Goal: Task Accomplishment & Management: Manage account settings

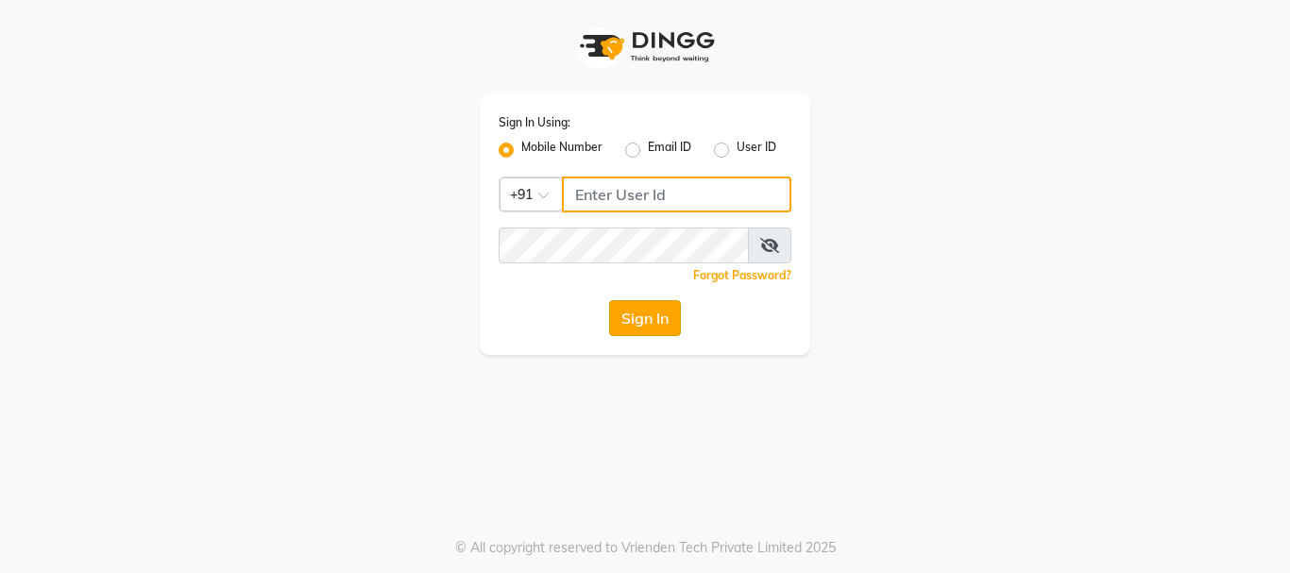
type input "8983048939"
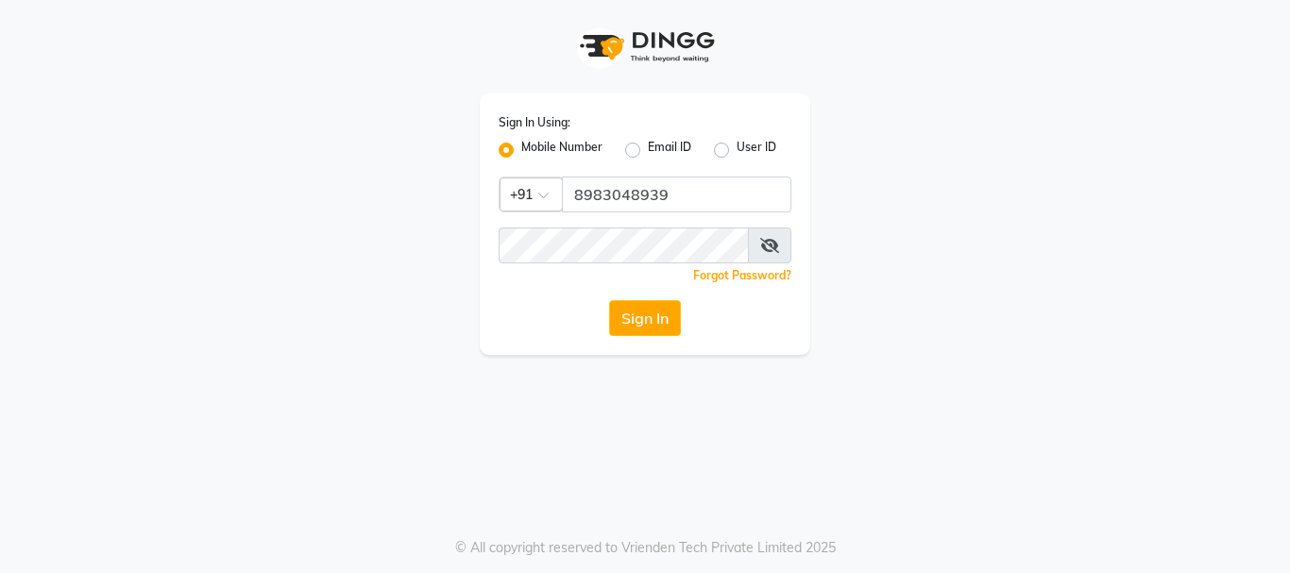
drag, startPoint x: 663, startPoint y: 324, endPoint x: 646, endPoint y: 310, distance: 22.1
click at [663, 324] on button "Sign In" at bounding box center [645, 318] width 72 height 36
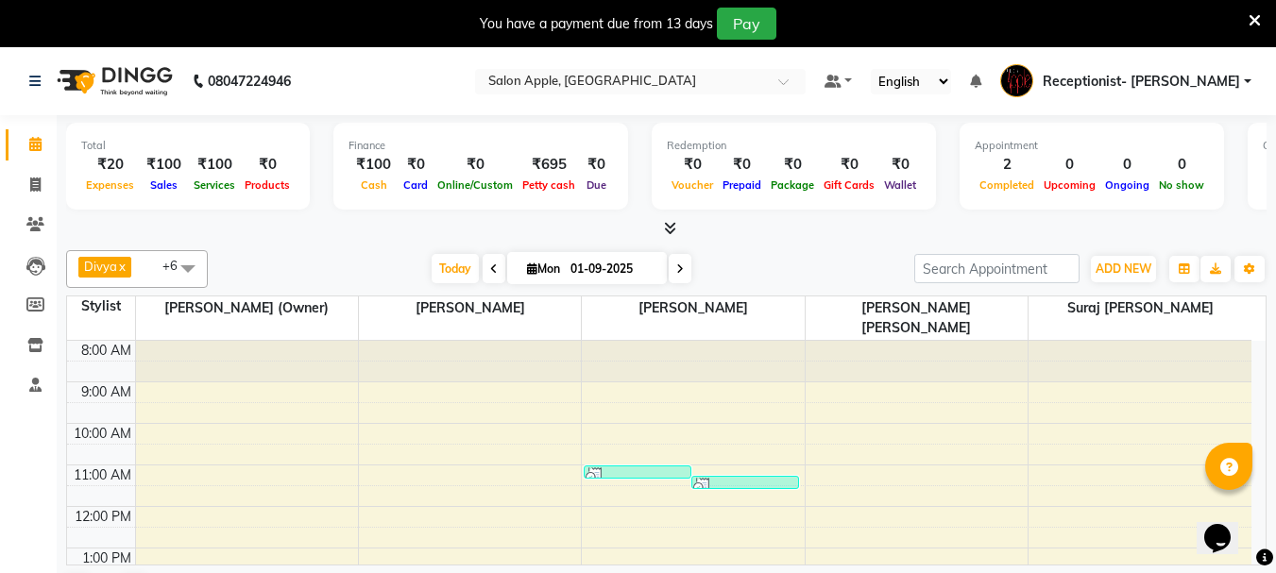
drag, startPoint x: 1254, startPoint y: 13, endPoint x: 1244, endPoint y: 19, distance: 11.0
click at [1253, 14] on icon at bounding box center [1255, 20] width 12 height 17
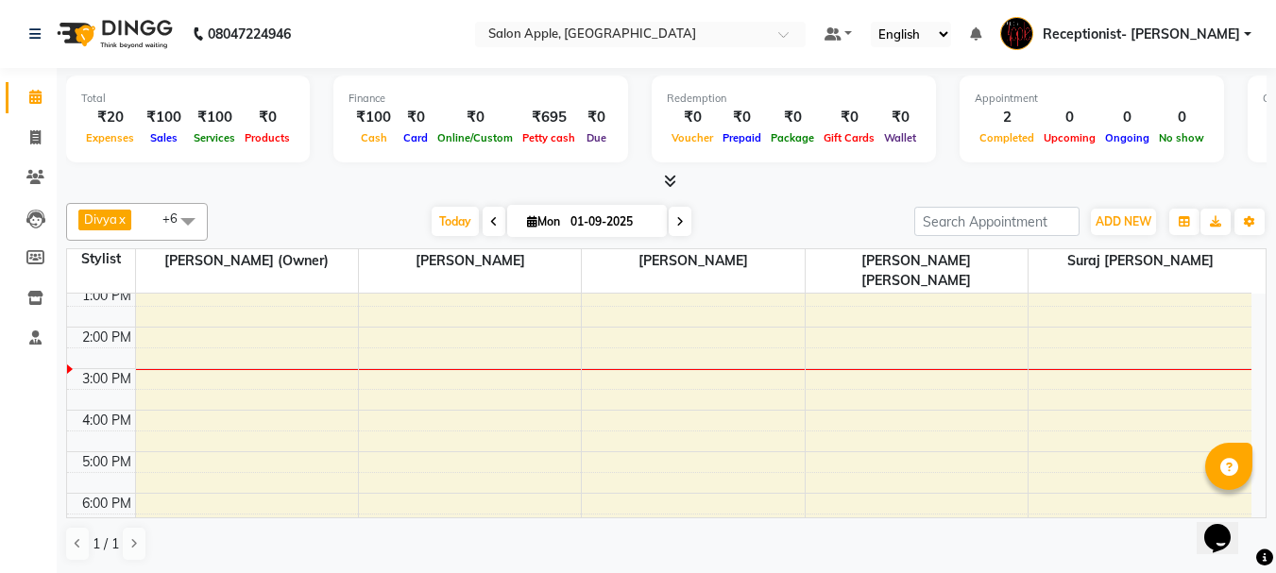
scroll to position [189, 0]
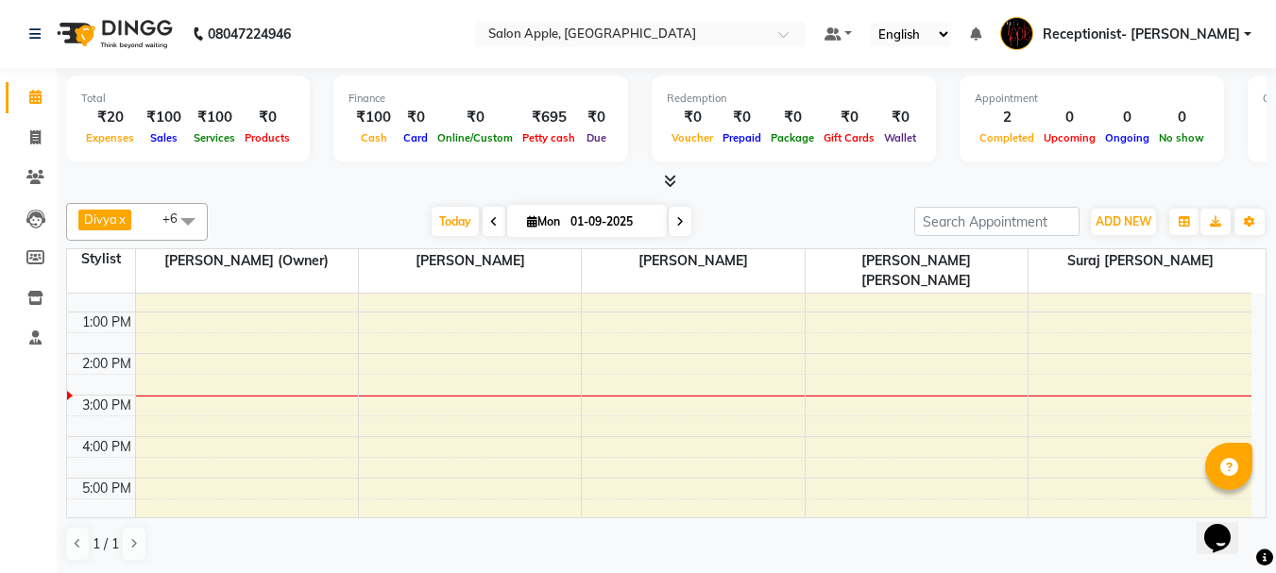
click at [1041, 362] on div "8:00 AM 9:00 AM 10:00 AM 11:00 AM 12:00 PM 1:00 PM 2:00 PM 3:00 PM 4:00 PM 5:00…" at bounding box center [659, 374] width 1185 height 539
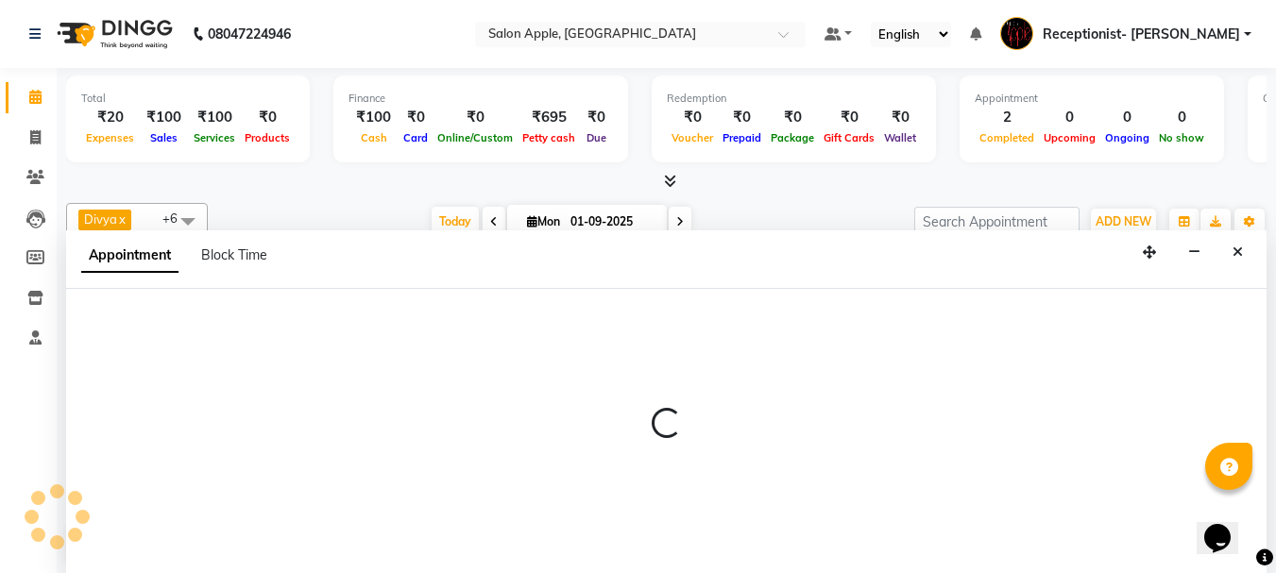
scroll to position [1, 0]
select select "87913"
select select "tentative"
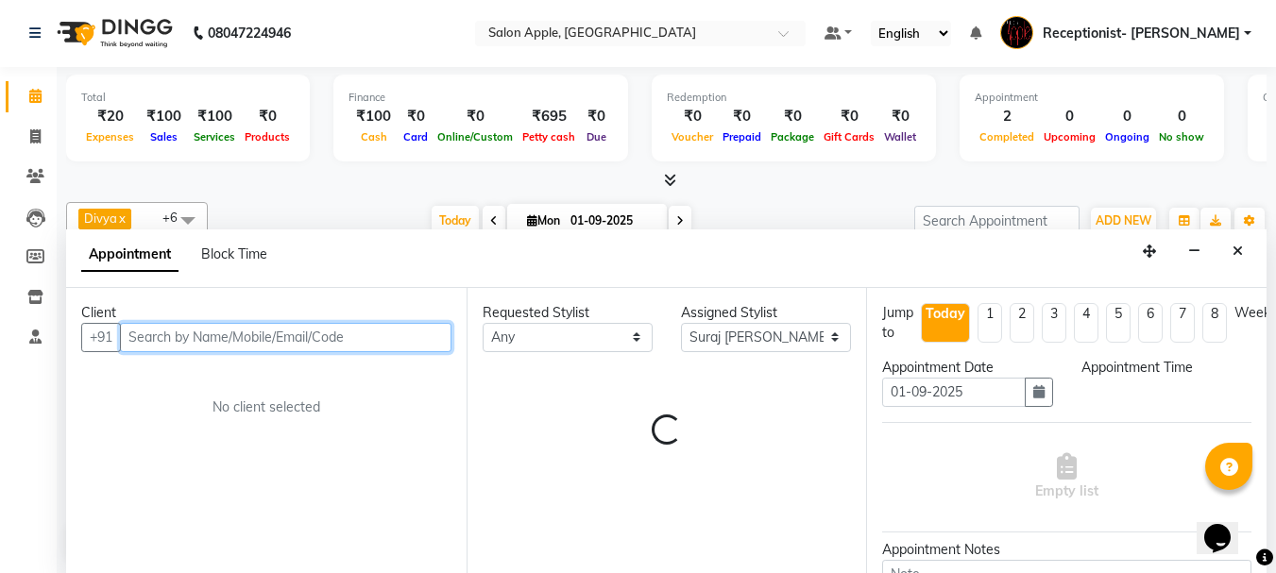
select select "870"
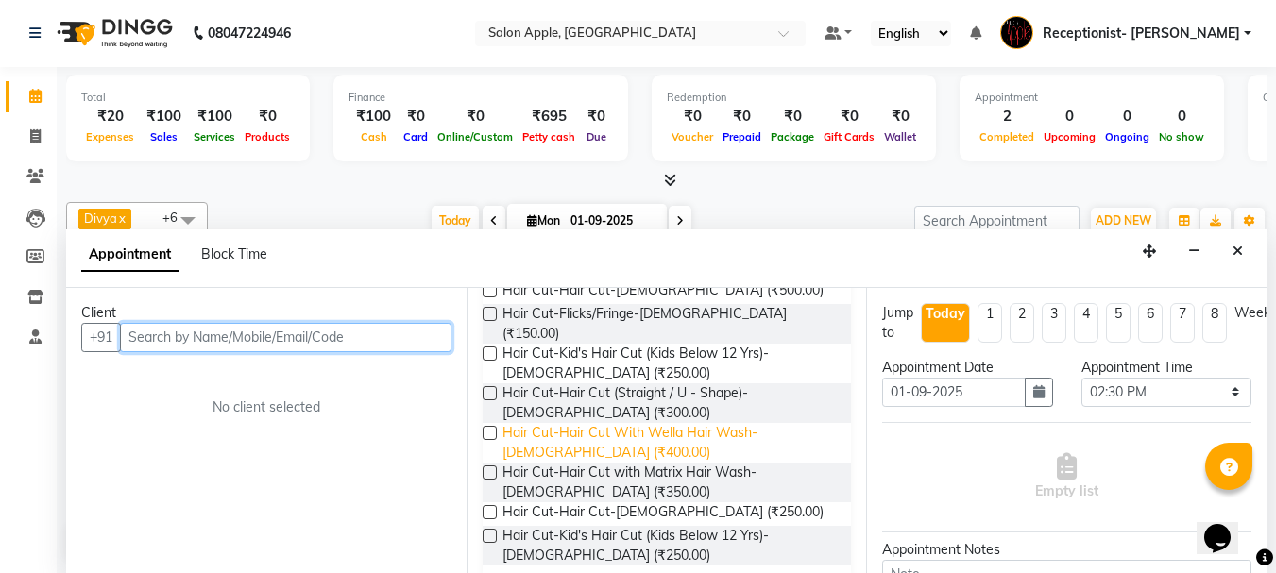
scroll to position [0, 0]
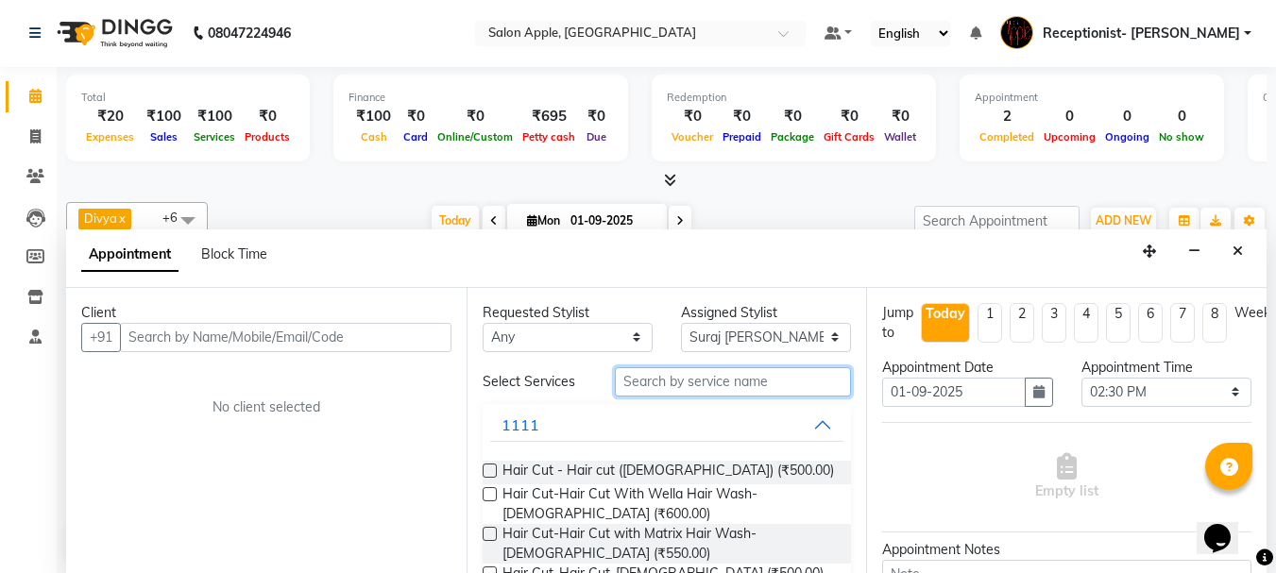
click at [712, 393] on input "text" at bounding box center [733, 381] width 236 height 29
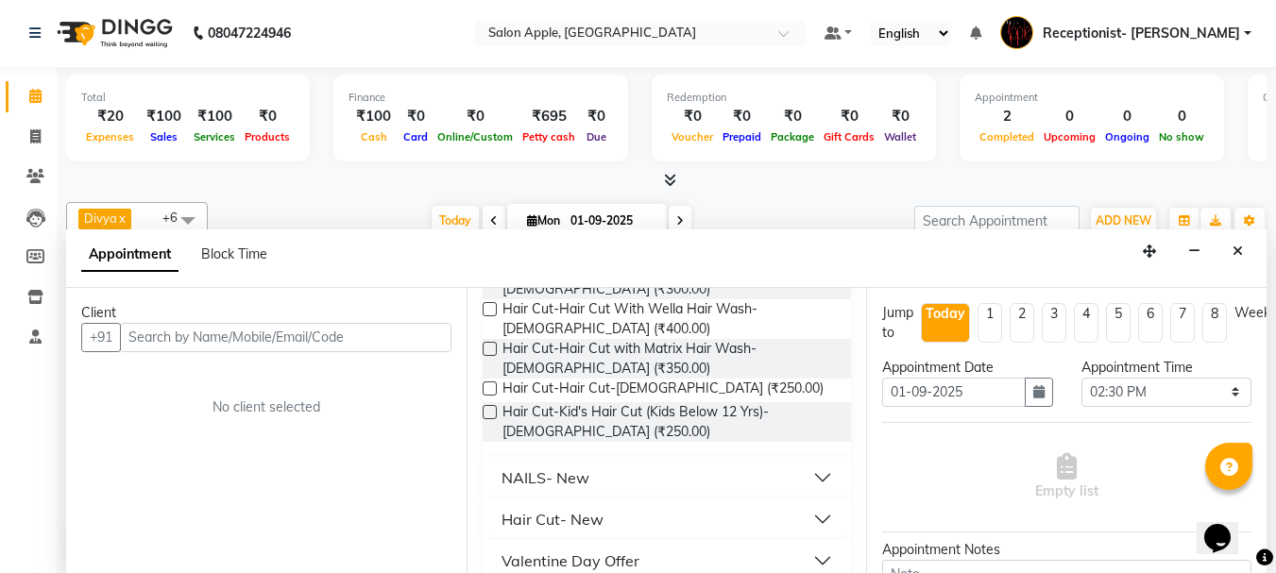
scroll to position [415, 0]
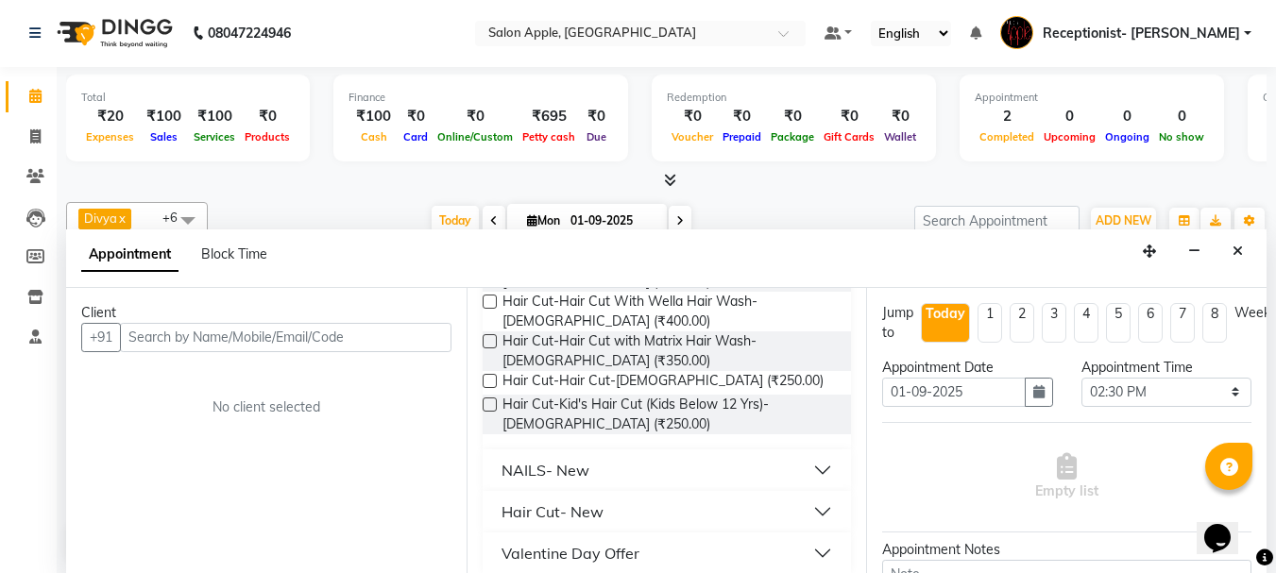
type input "cut"
click at [586, 504] on div "Hair Cut- New" at bounding box center [553, 512] width 102 height 23
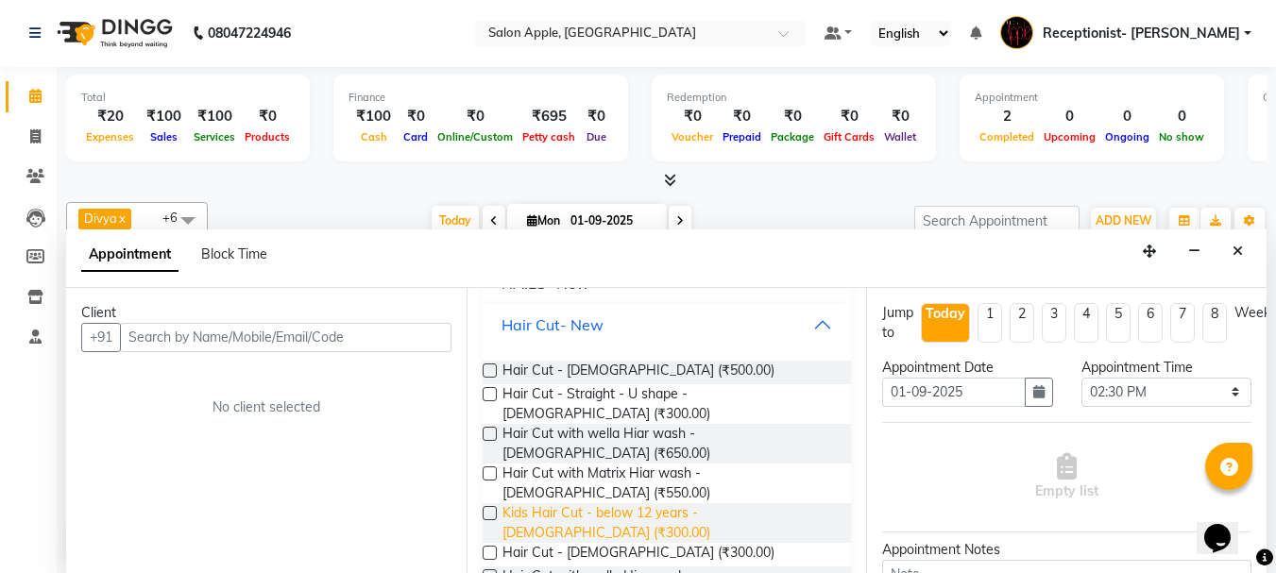
scroll to position [604, 0]
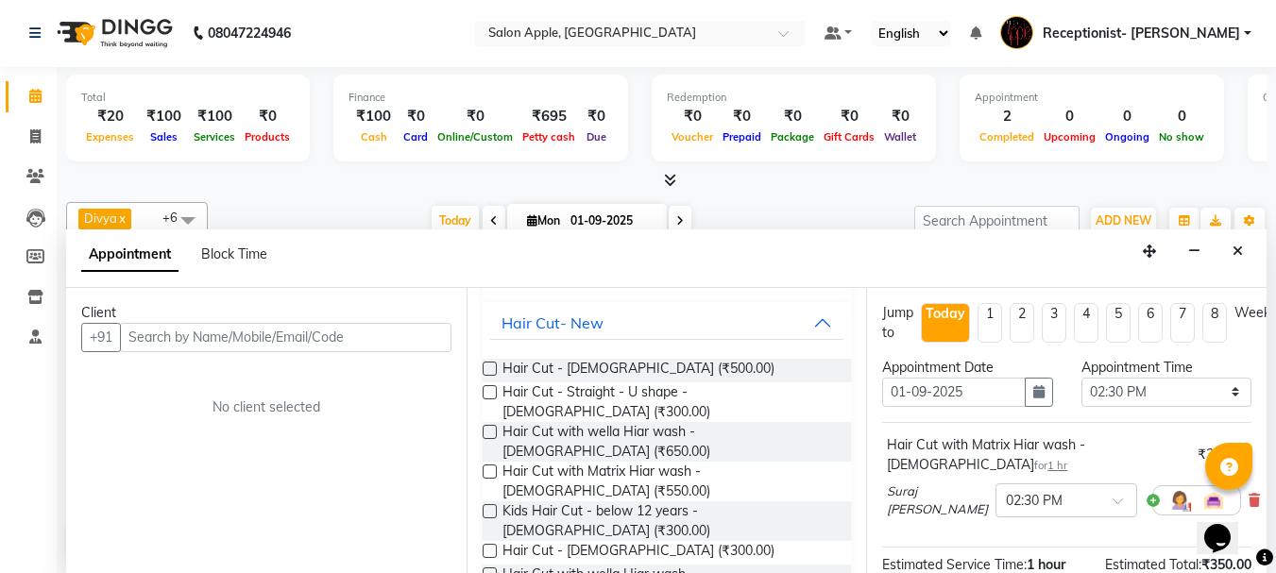
checkbox input "false"
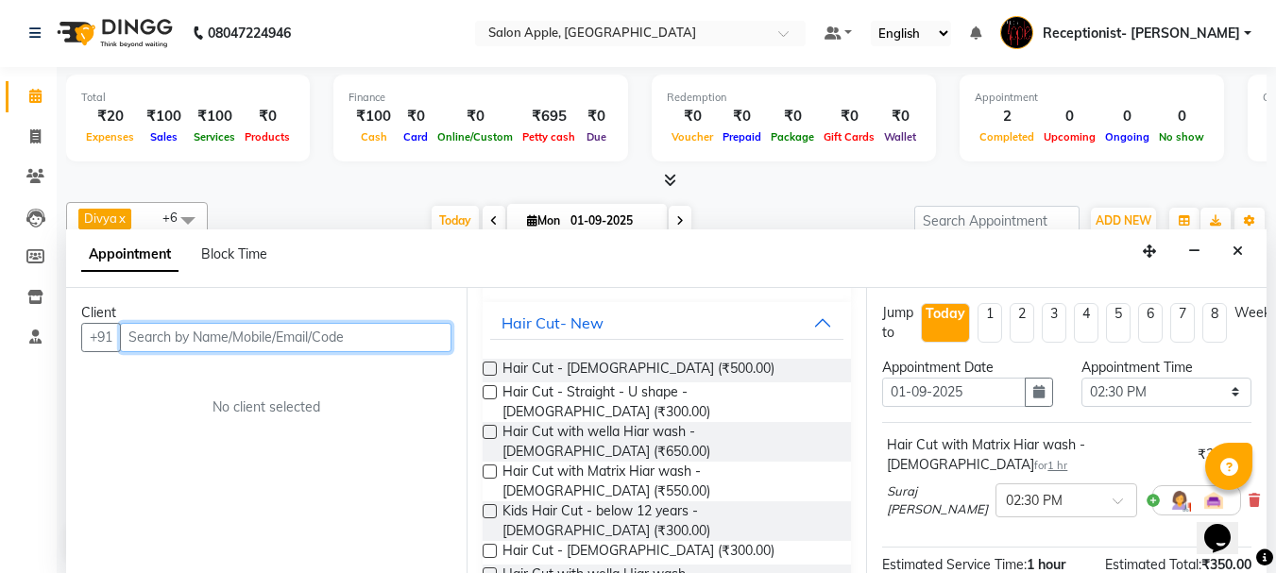
click at [358, 337] on input "text" at bounding box center [286, 337] width 332 height 29
click at [356, 337] on input "text" at bounding box center [286, 337] width 332 height 29
click at [353, 335] on input "text" at bounding box center [286, 337] width 332 height 29
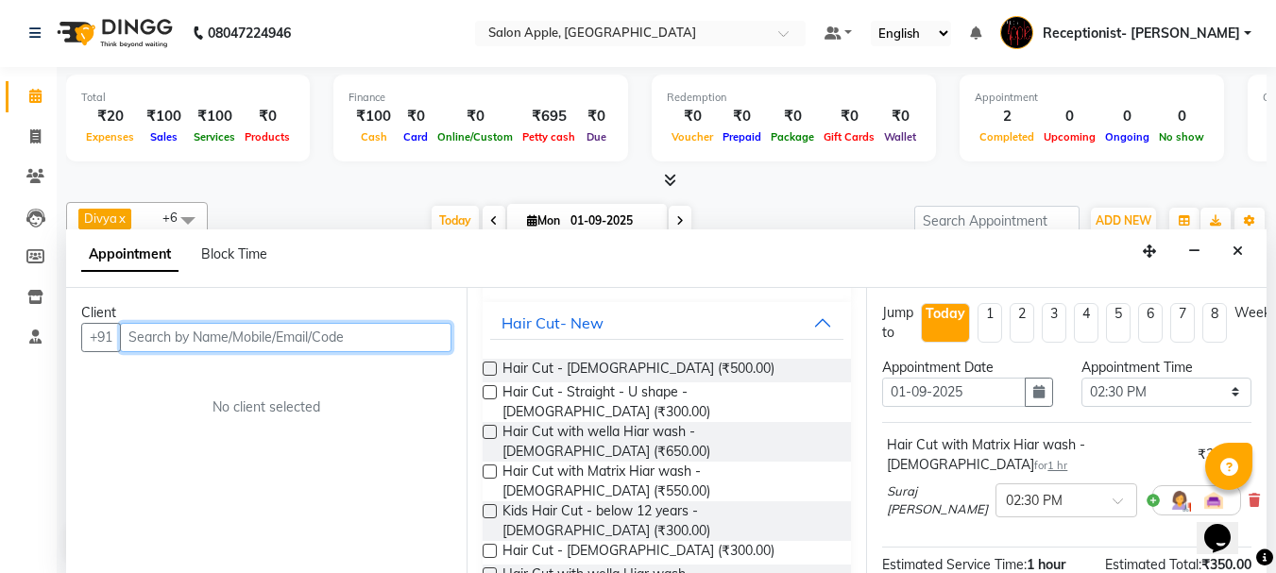
click at [353, 335] on input "text" at bounding box center [286, 337] width 332 height 29
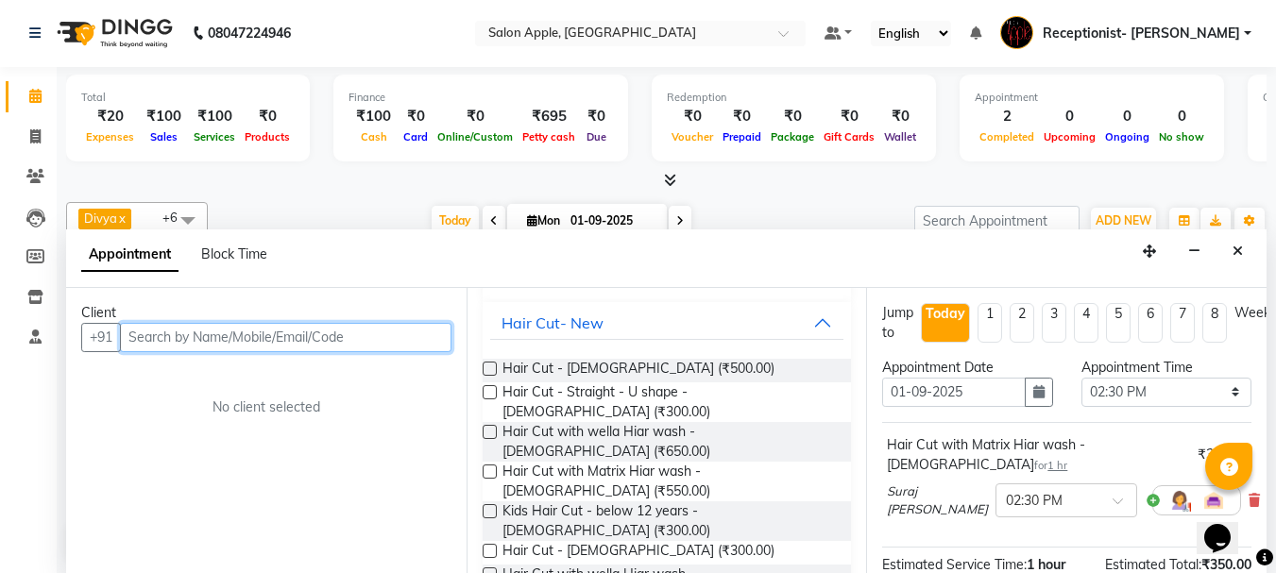
click at [353, 335] on input "text" at bounding box center [286, 337] width 332 height 29
click at [352, 335] on input "text" at bounding box center [286, 337] width 332 height 29
click at [350, 335] on input "text" at bounding box center [286, 337] width 332 height 29
click at [348, 352] on div "Client +91 No client selected" at bounding box center [266, 430] width 401 height 285
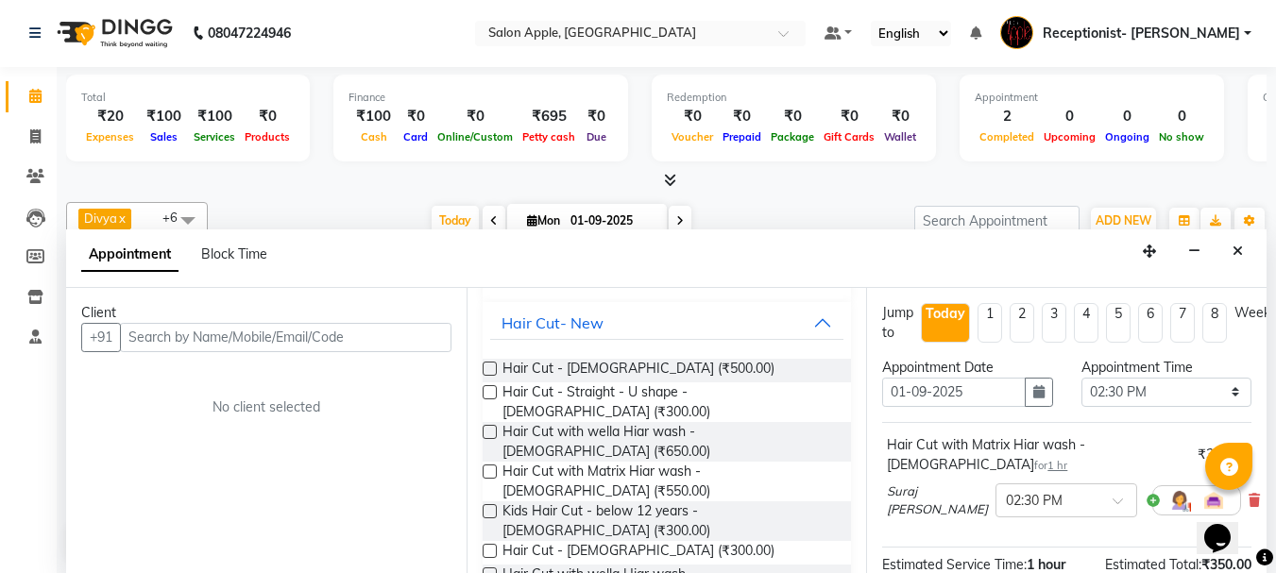
drag, startPoint x: 348, startPoint y: 352, endPoint x: 388, endPoint y: 355, distance: 40.7
click at [371, 354] on div "Client +91 No client selected" at bounding box center [266, 430] width 401 height 285
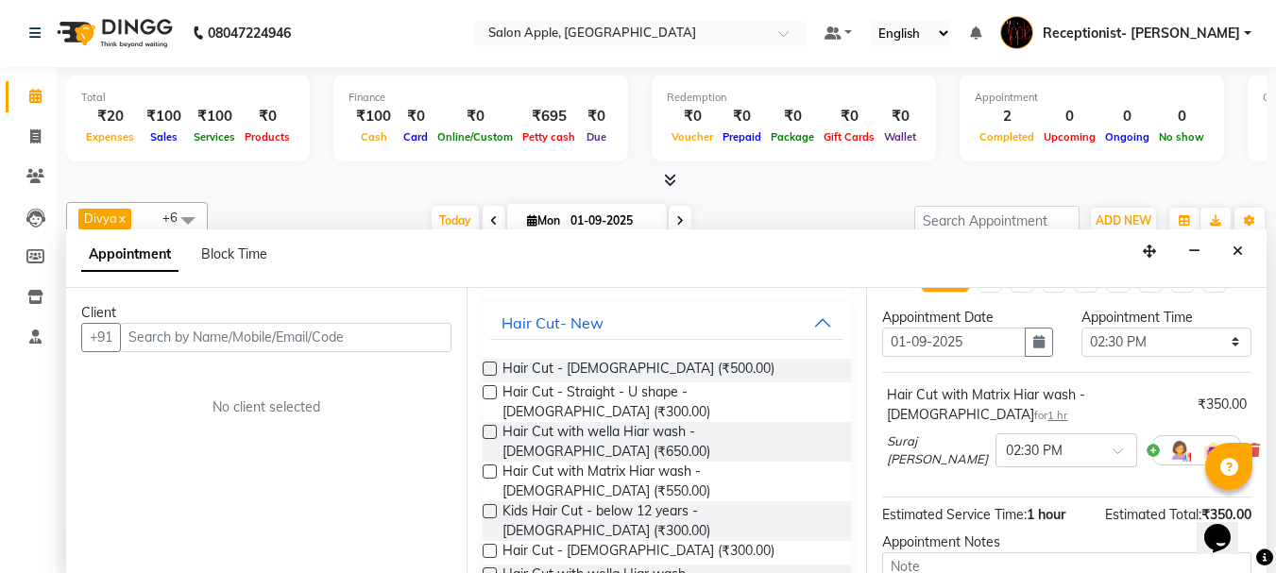
scroll to position [94, 0]
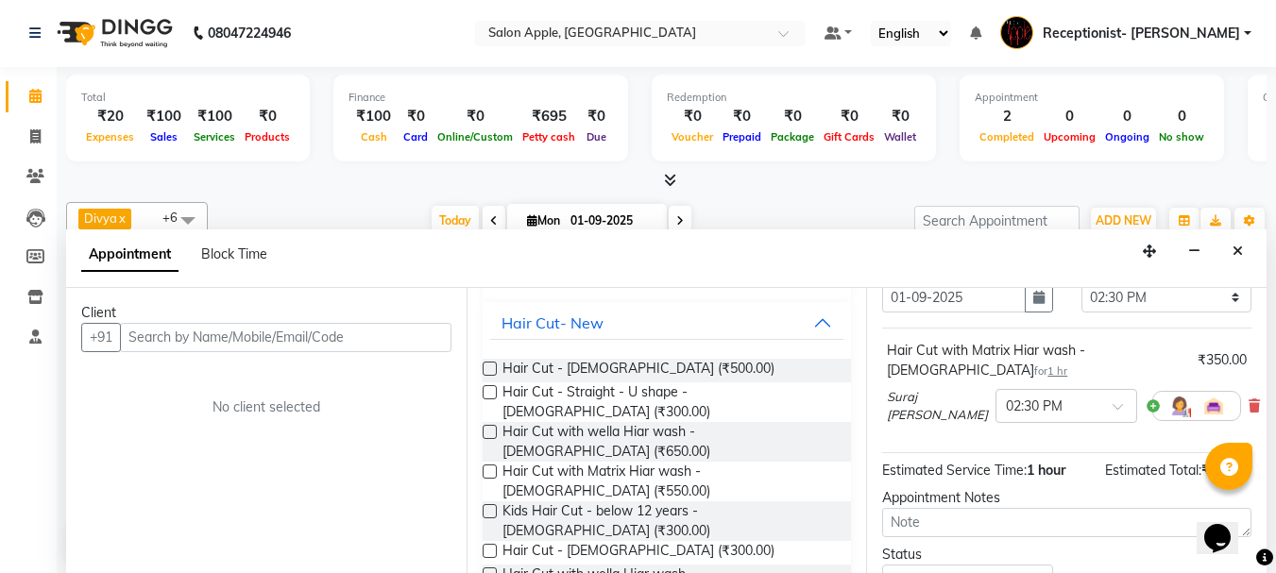
drag, startPoint x: 353, startPoint y: 352, endPoint x: 367, endPoint y: 349, distance: 13.8
click at [365, 350] on div "Client +91 No client selected" at bounding box center [266, 430] width 401 height 285
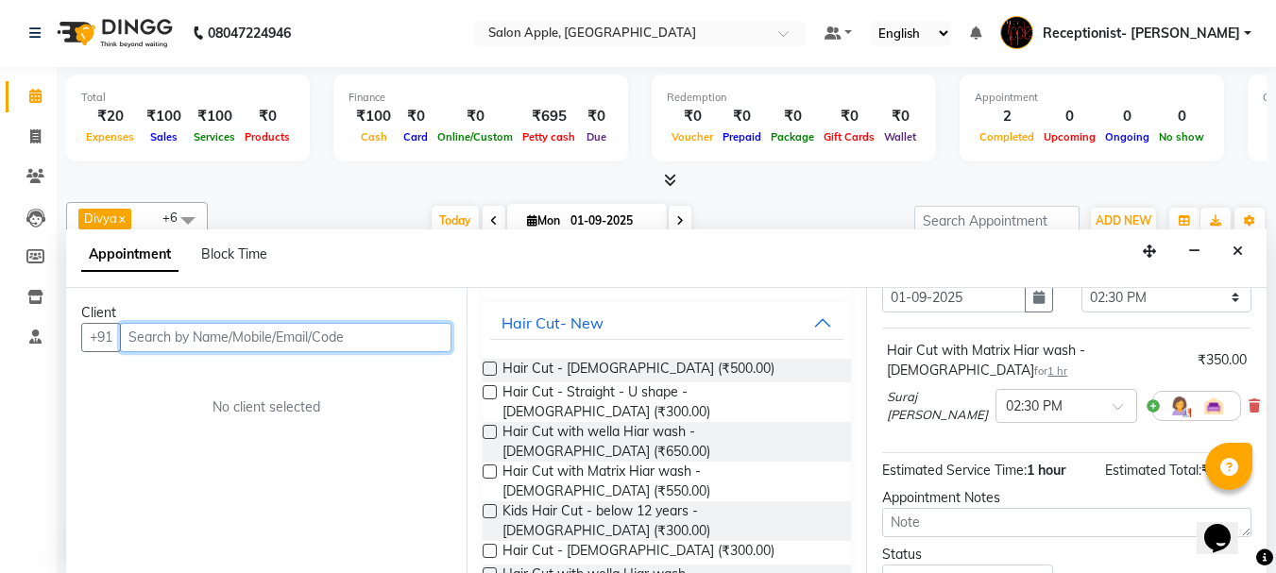
click at [373, 344] on input "text" at bounding box center [286, 337] width 332 height 29
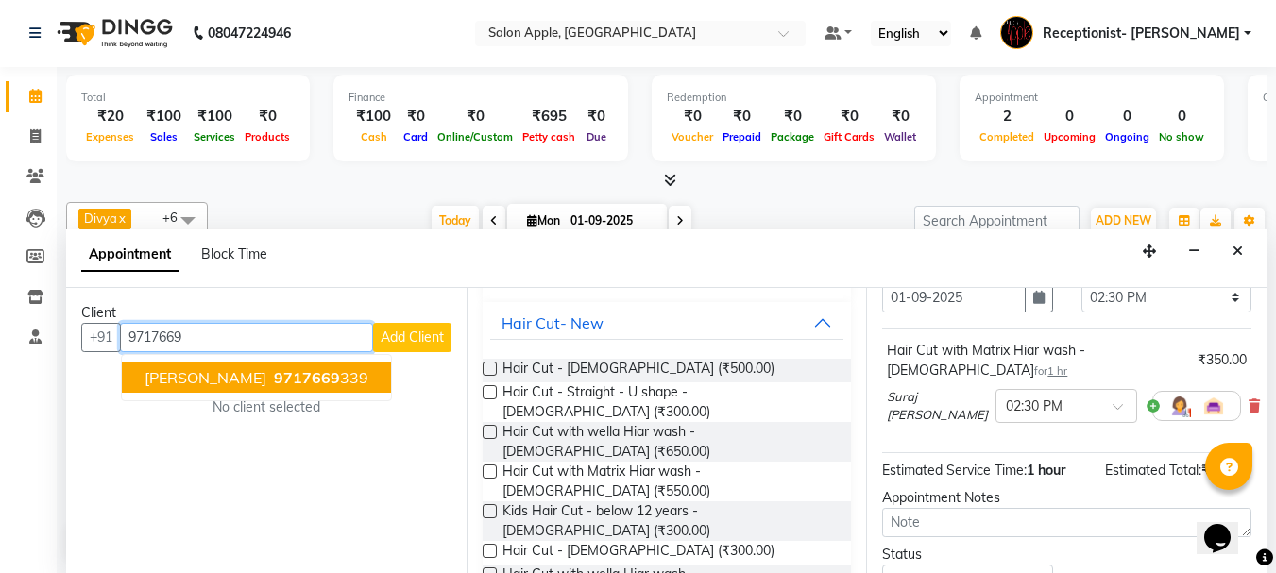
click at [274, 372] on span "9717669" at bounding box center [307, 377] width 66 height 19
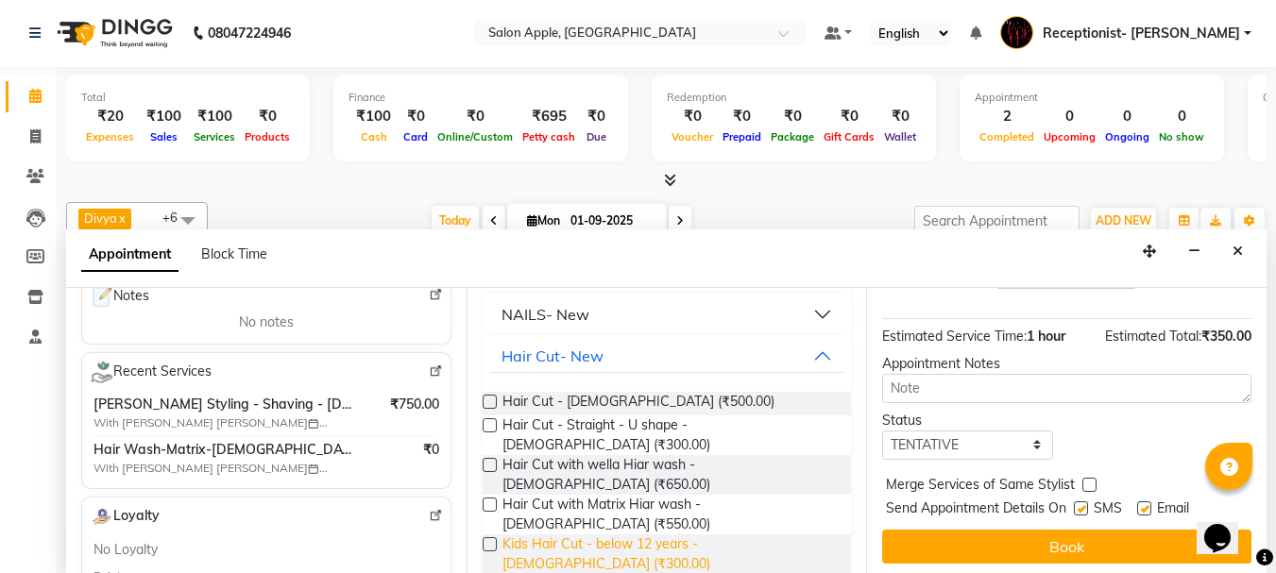
scroll to position [604, 0]
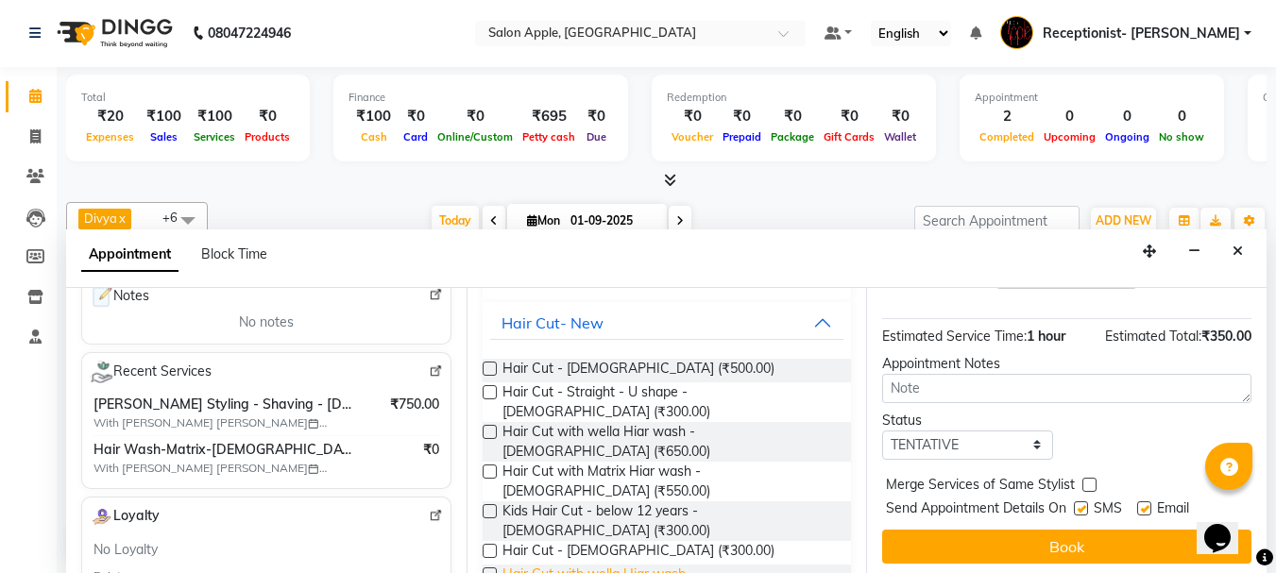
type input "9717669339"
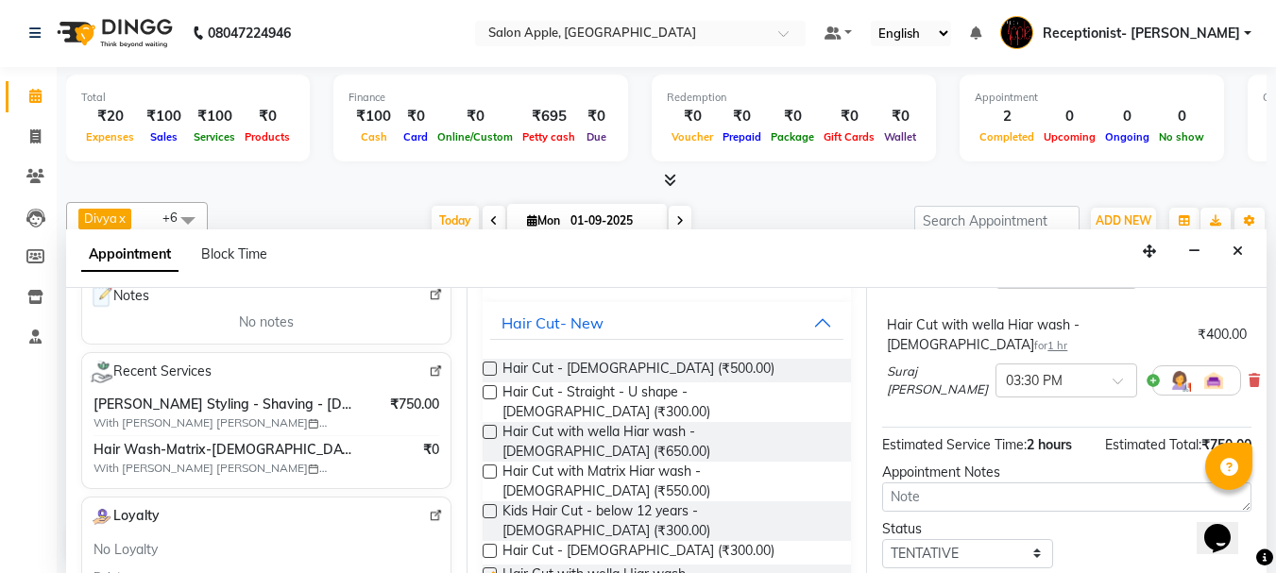
checkbox input "false"
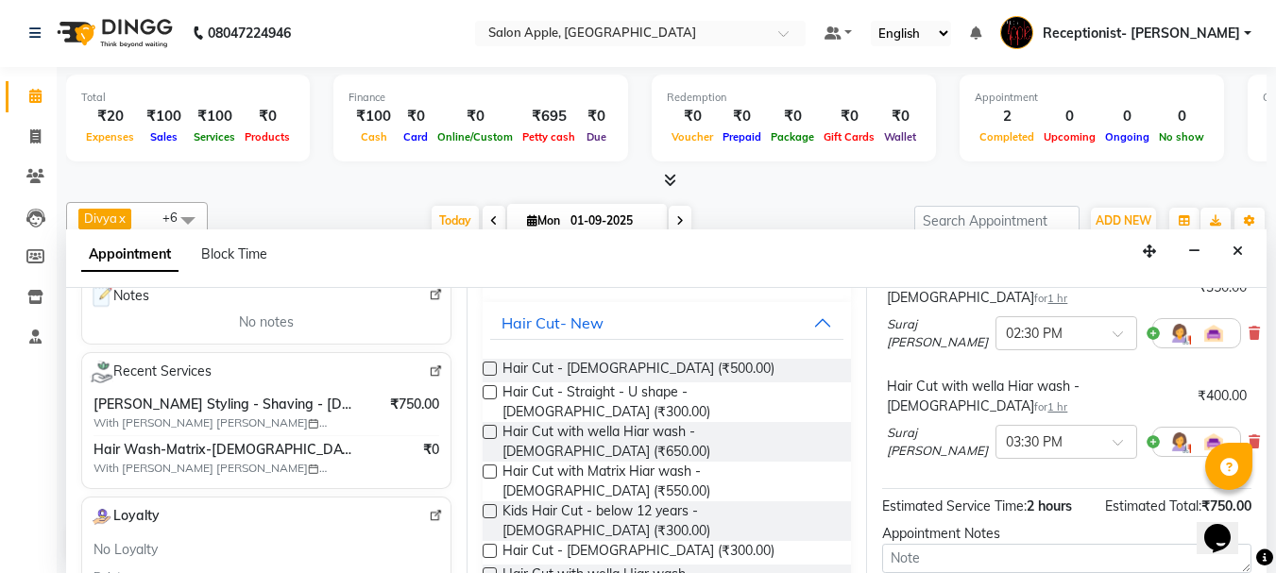
scroll to position [134, 0]
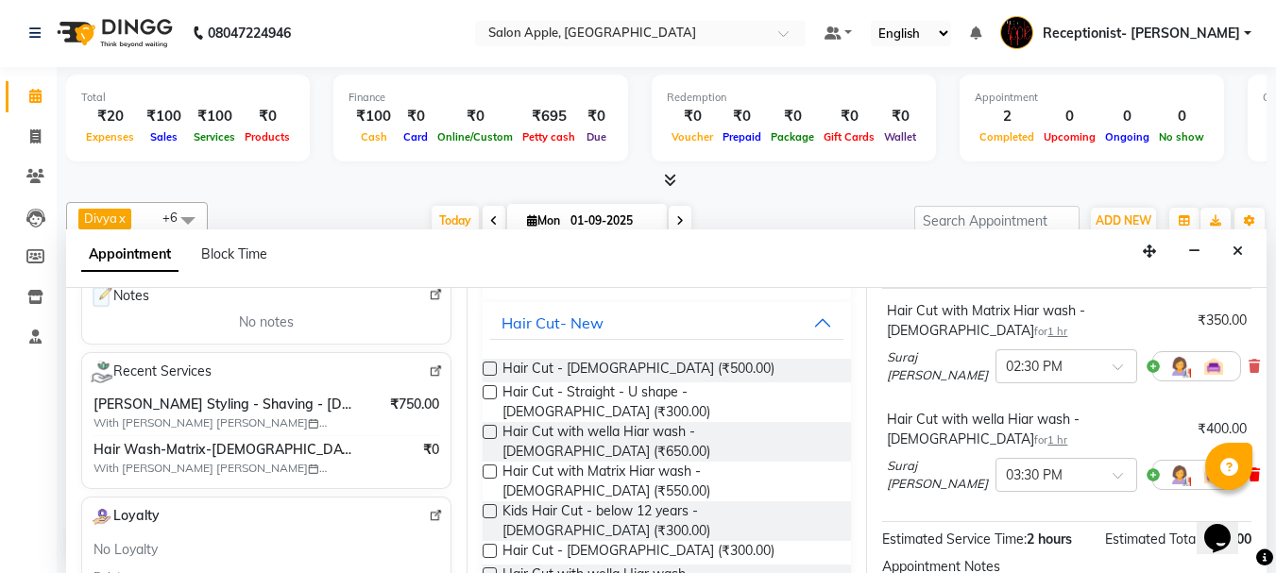
click at [1249, 360] on icon at bounding box center [1254, 366] width 11 height 13
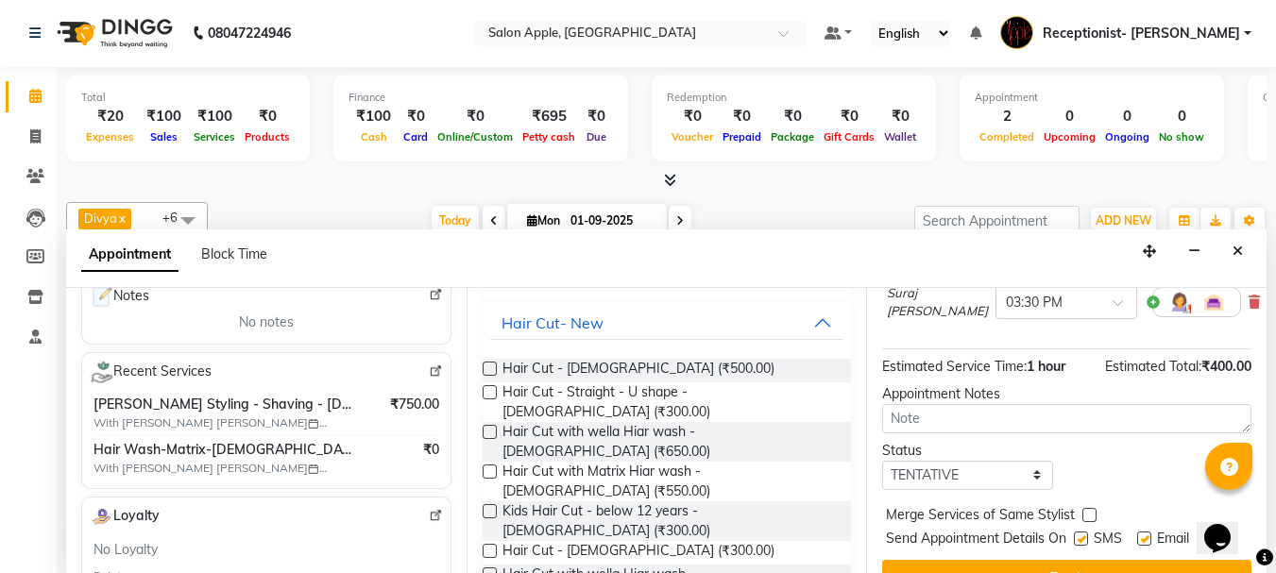
scroll to position [229, 0]
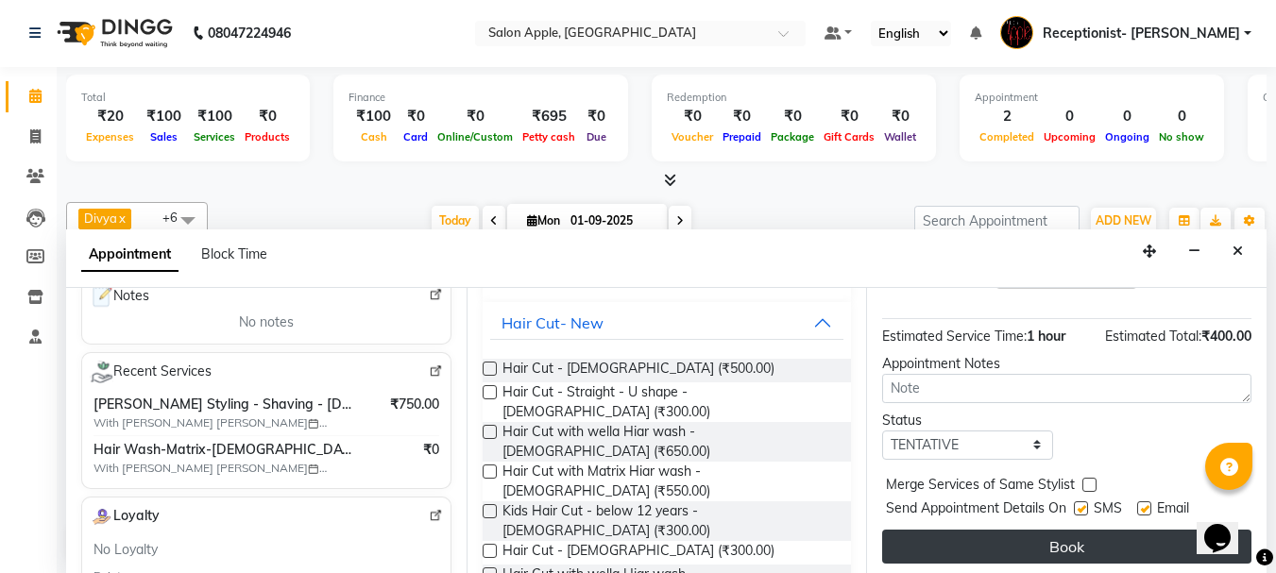
click at [1028, 530] on button "Book" at bounding box center [1066, 547] width 369 height 34
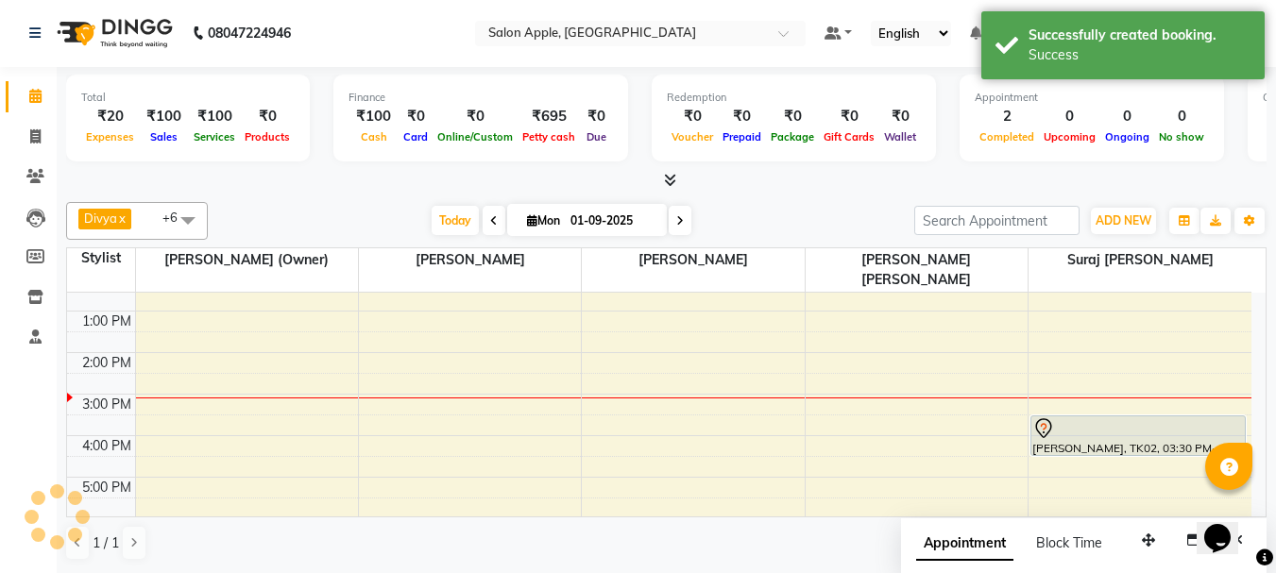
scroll to position [0, 0]
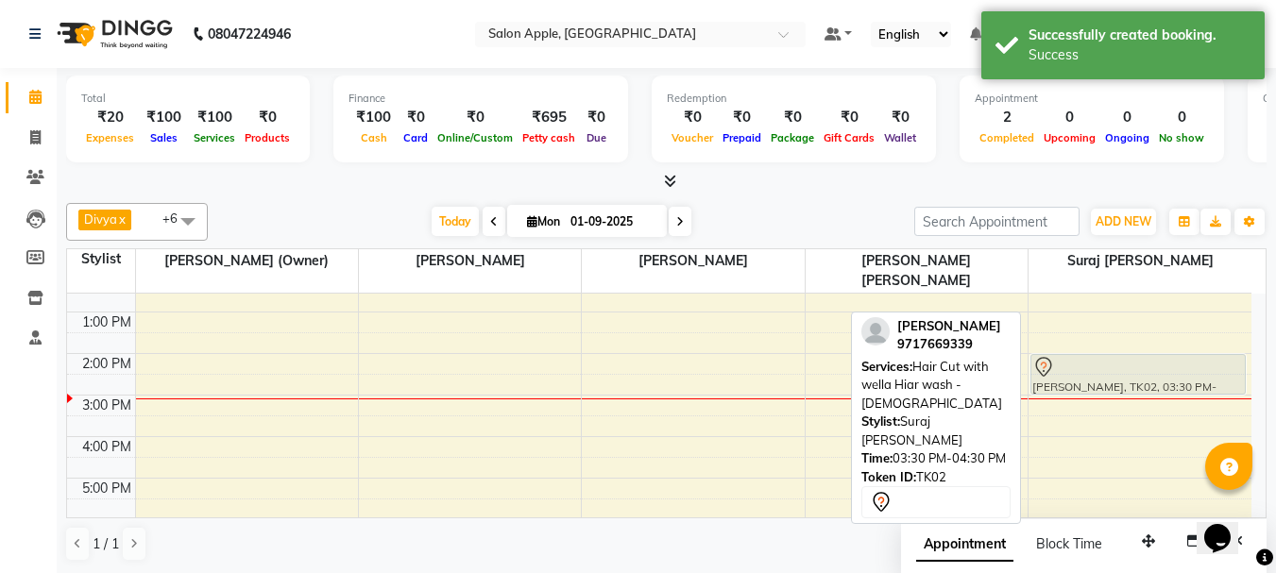
click at [1104, 358] on div "[PERSON_NAME], TK02, 03:30 PM-04:30 PM, Hair Cut with wella Hiar wash - [DEMOGR…" at bounding box center [1140, 374] width 223 height 539
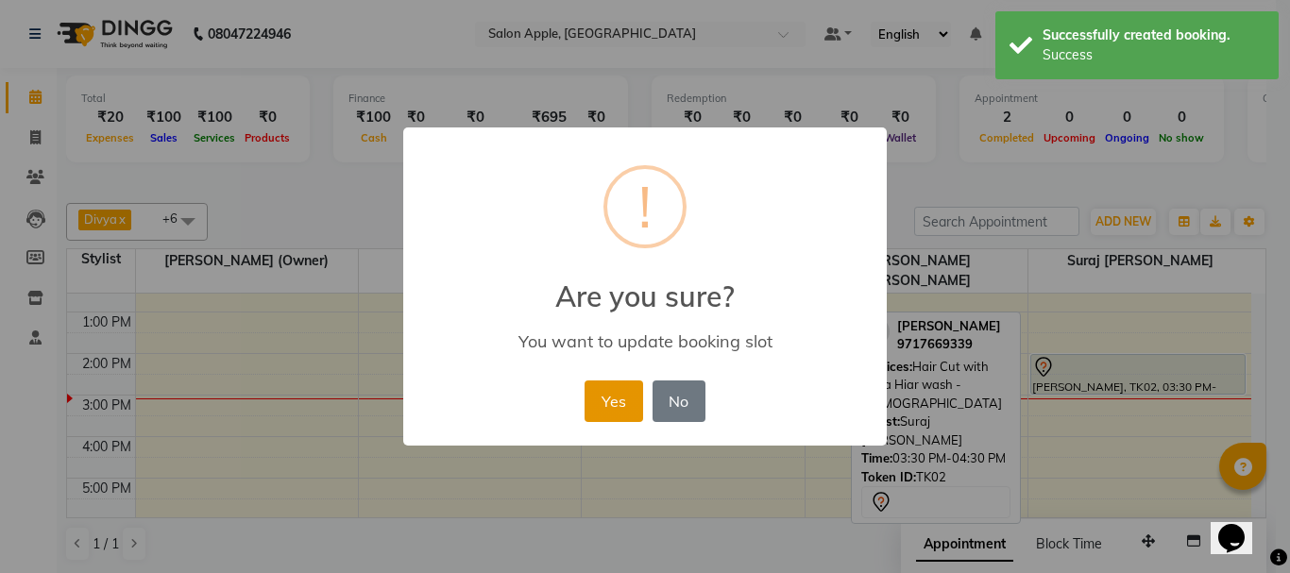
click at [635, 409] on button "Yes" at bounding box center [614, 402] width 58 height 42
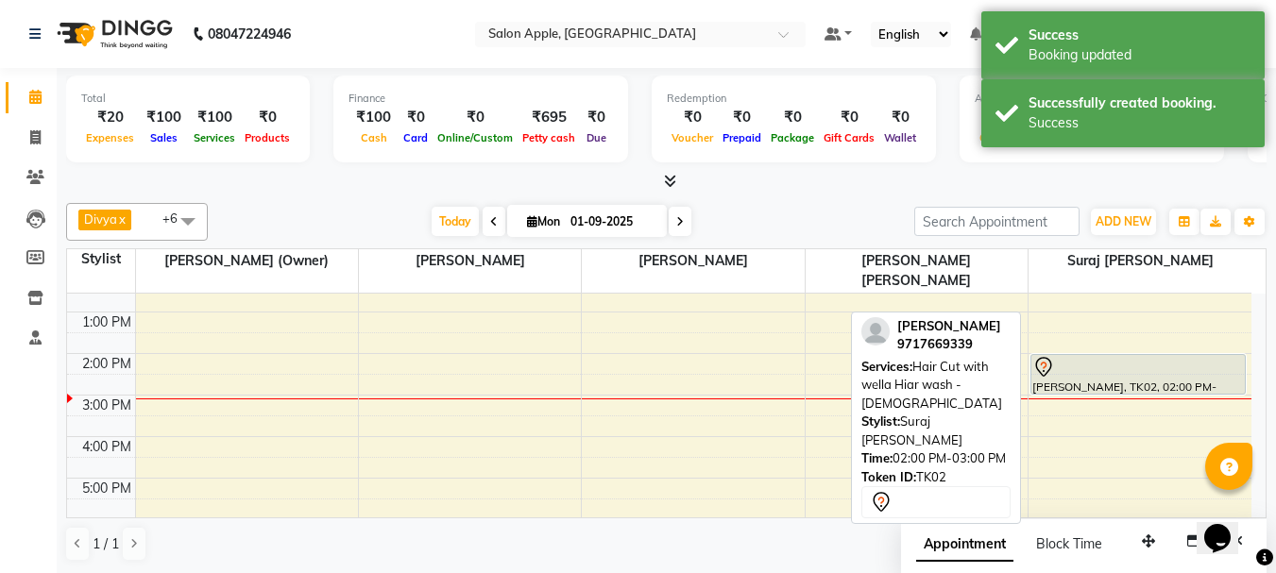
click at [1044, 356] on icon at bounding box center [1044, 367] width 23 height 23
click at [1167, 356] on div at bounding box center [1139, 367] width 212 height 23
select select "7"
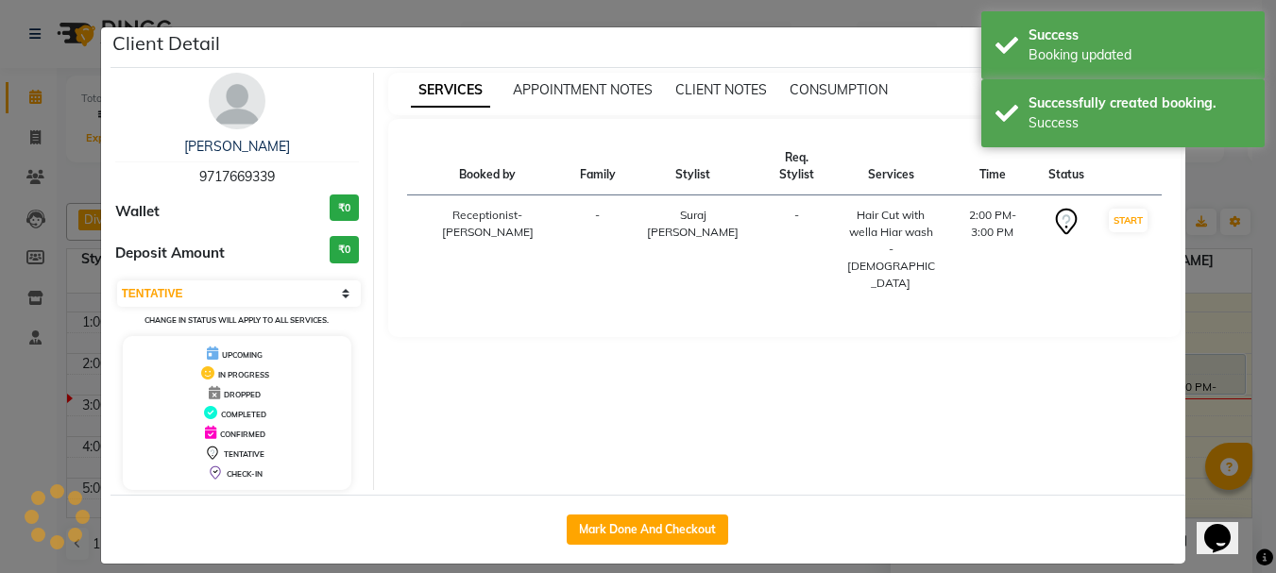
click at [1167, 353] on div "SERVICES APPOINTMENT NOTES CLIENT NOTES CONSUMPTION Booked by Family Stylist Re…" at bounding box center [784, 282] width 821 height 418
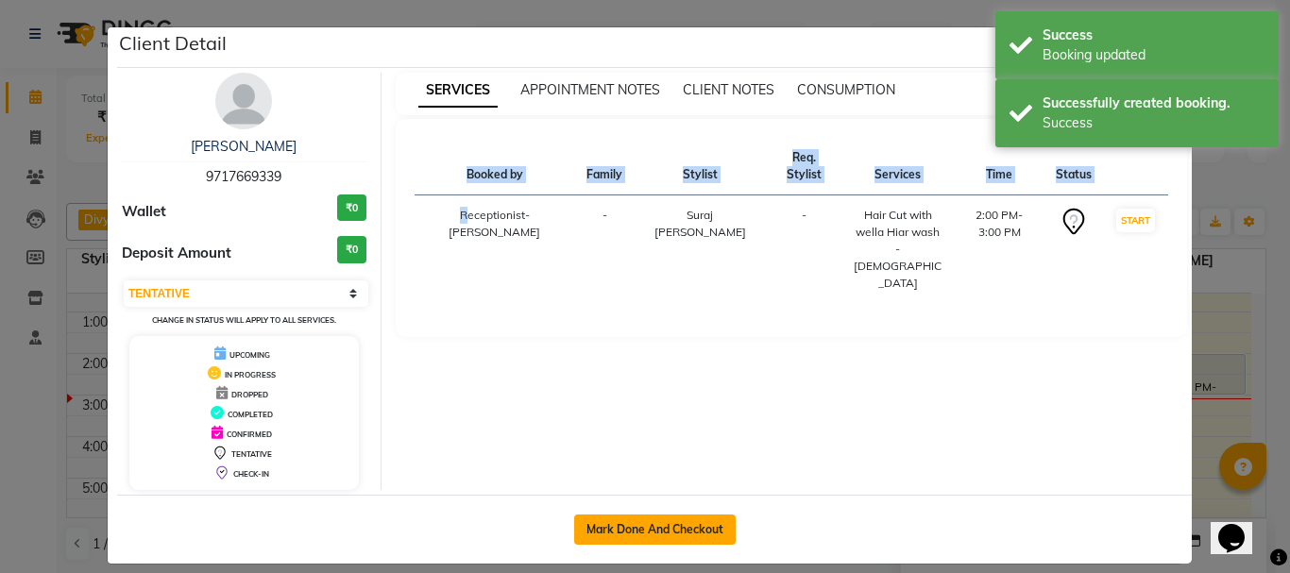
drag, startPoint x: 656, startPoint y: 526, endPoint x: 664, endPoint y: 520, distance: 10.8
click at [657, 526] on button "Mark Done And Checkout" at bounding box center [655, 530] width 162 height 30
select select "service"
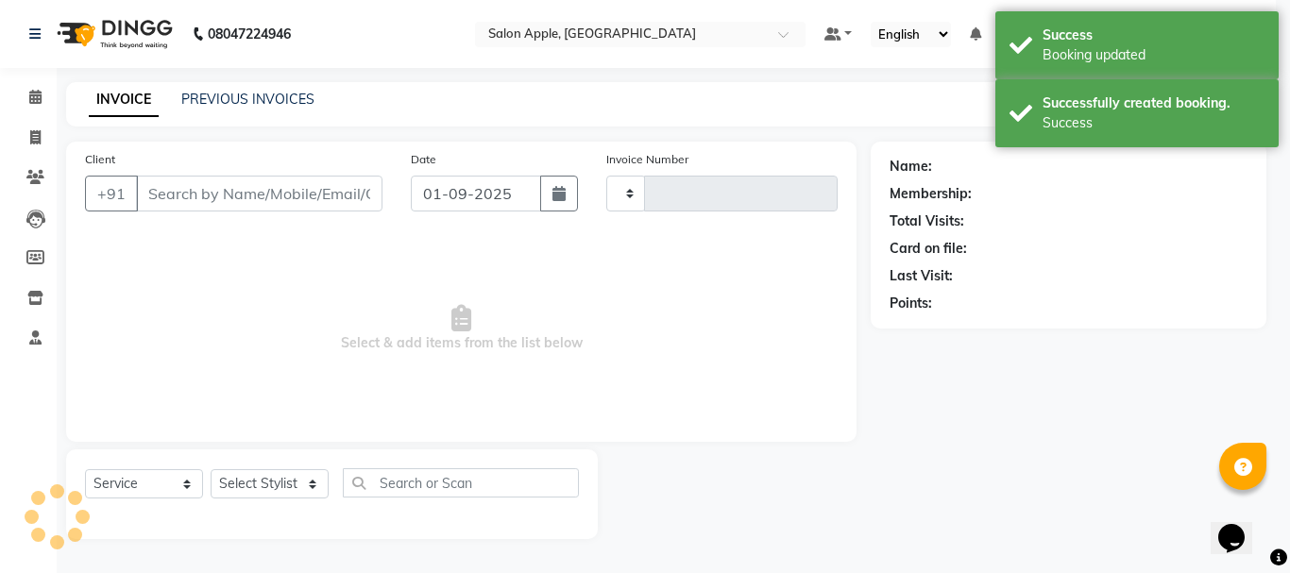
type input "0657"
select select "645"
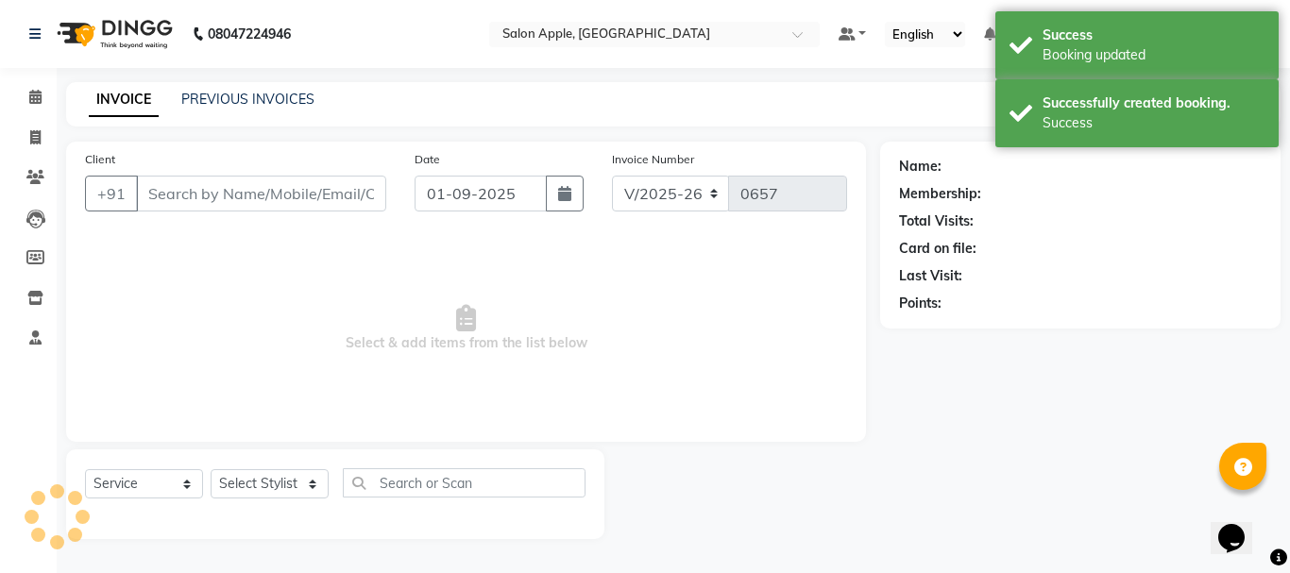
type input "9717669339"
select select "87913"
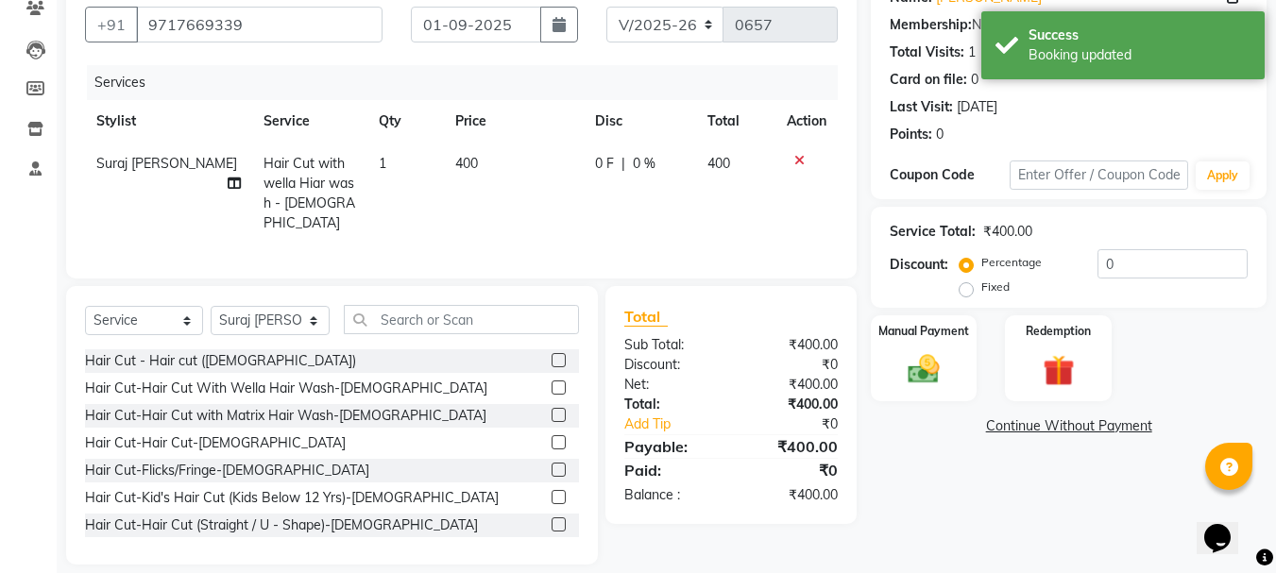
scroll to position [183, 0]
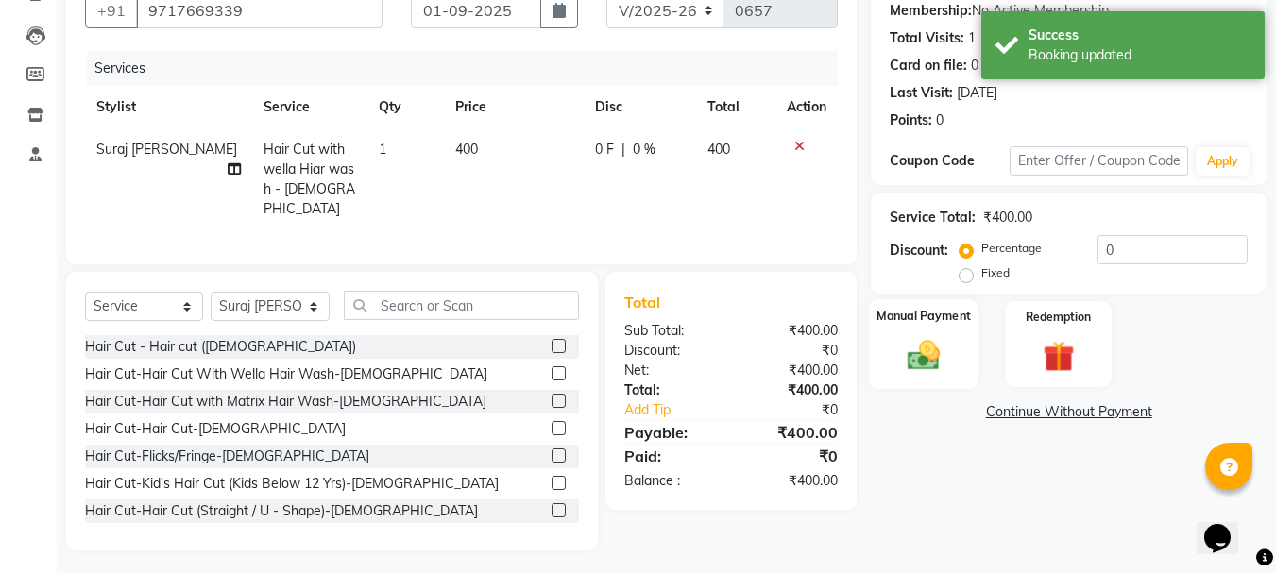
click at [964, 347] on div "Manual Payment" at bounding box center [924, 344] width 111 height 90
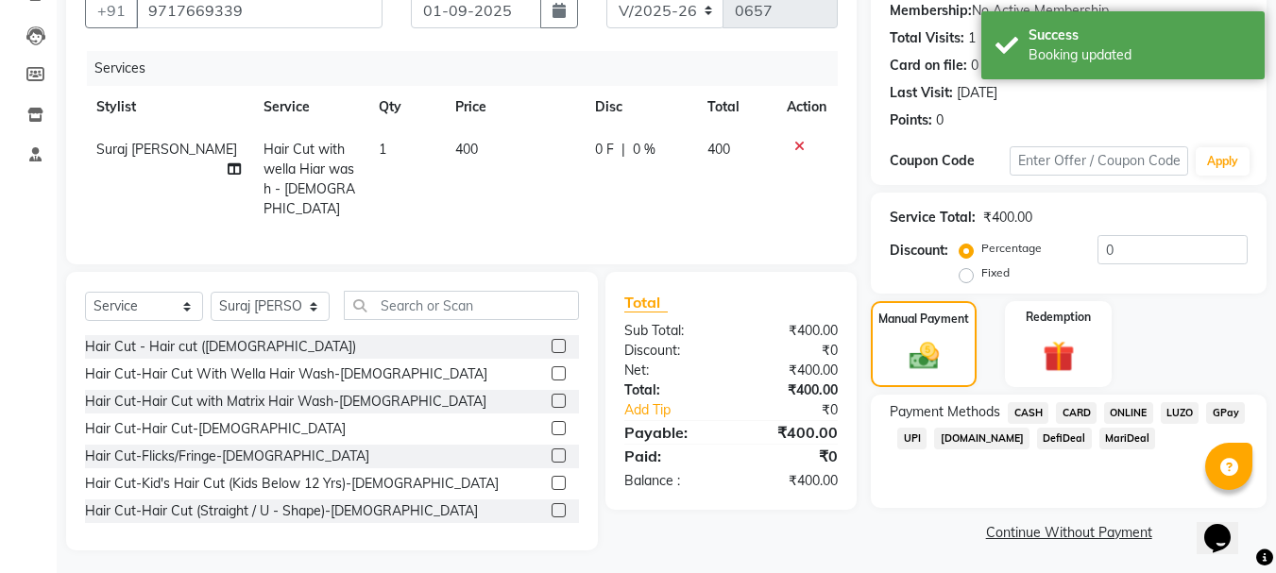
click at [1135, 411] on span "ONLINE" at bounding box center [1128, 413] width 49 height 22
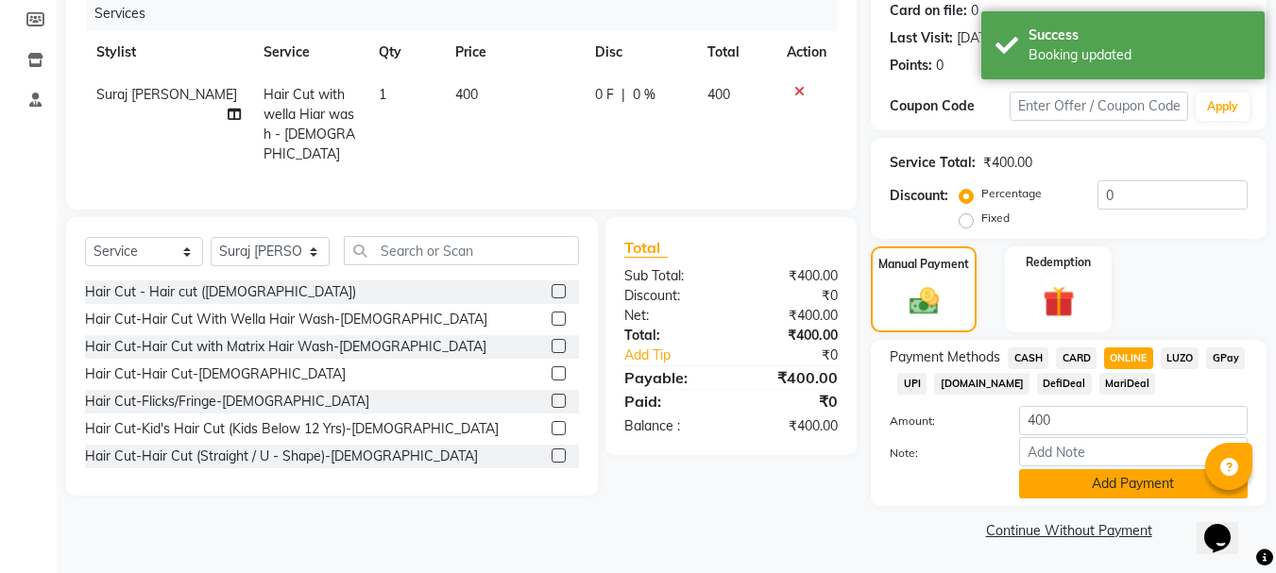
click at [1071, 482] on button "Add Payment" at bounding box center [1133, 484] width 229 height 29
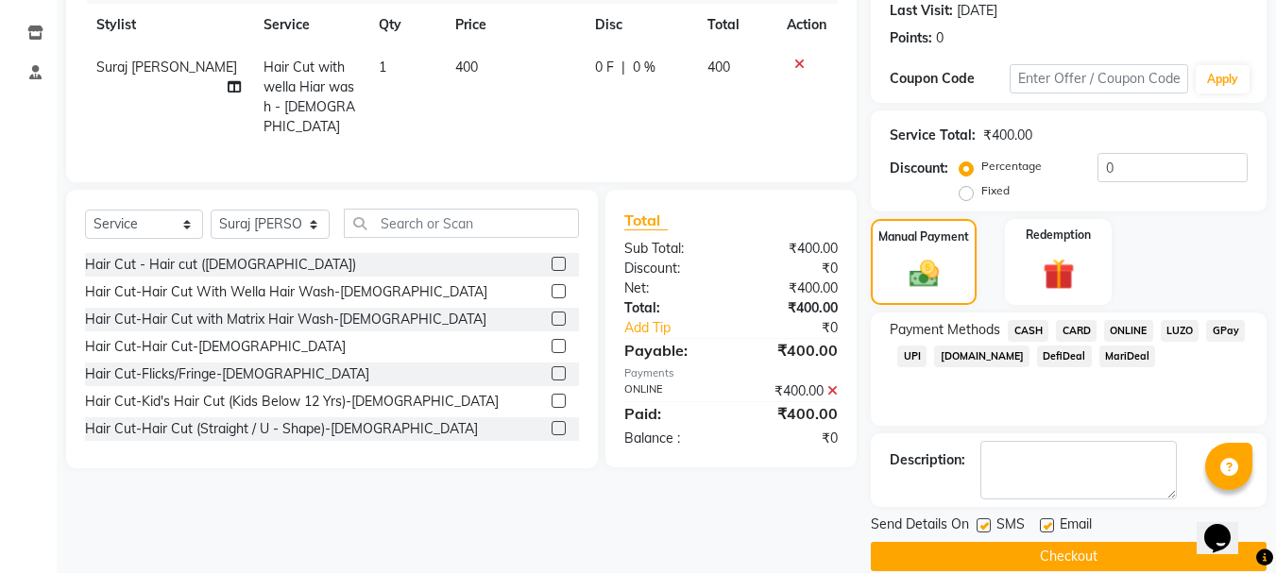
scroll to position [292, 0]
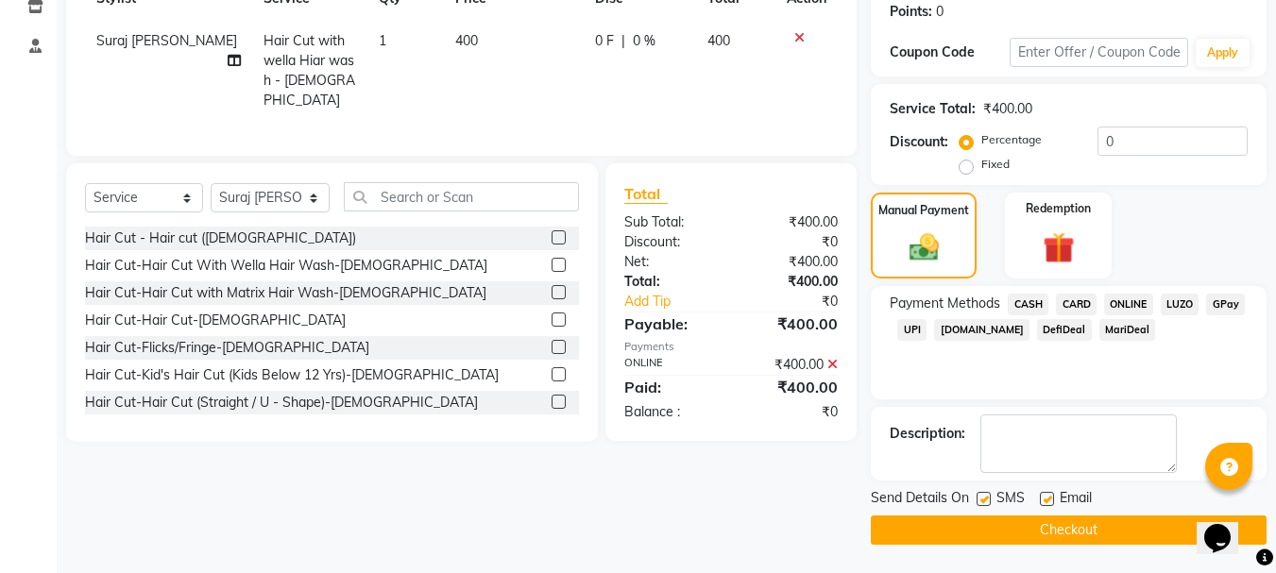
click at [1024, 531] on button "Checkout" at bounding box center [1069, 530] width 396 height 29
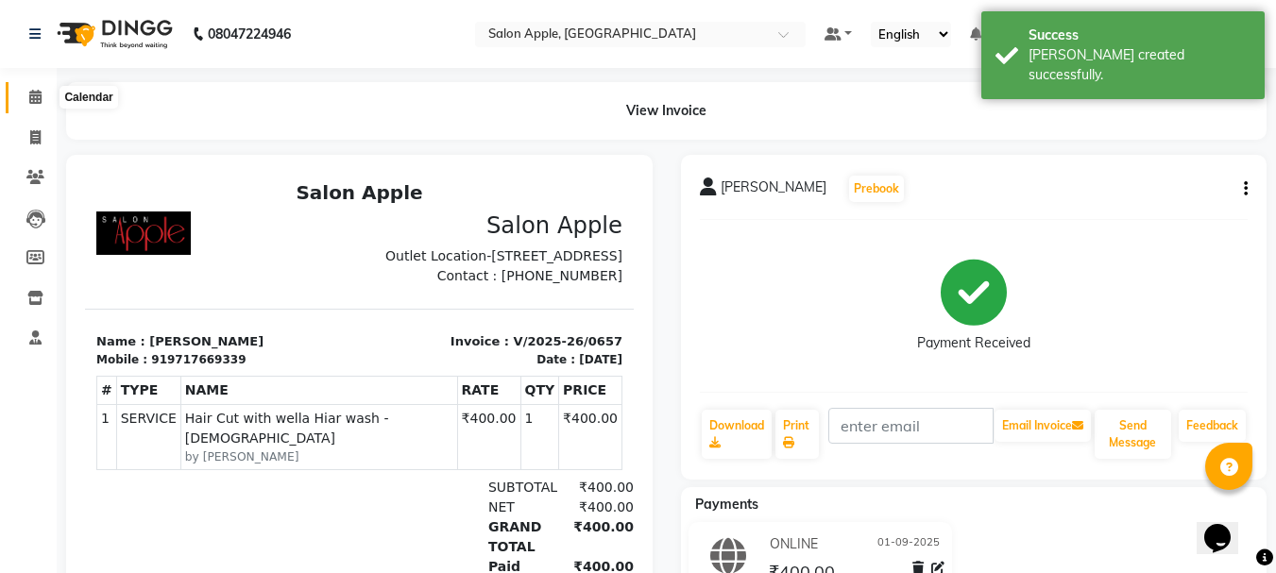
click at [29, 90] on icon at bounding box center [35, 97] width 12 height 14
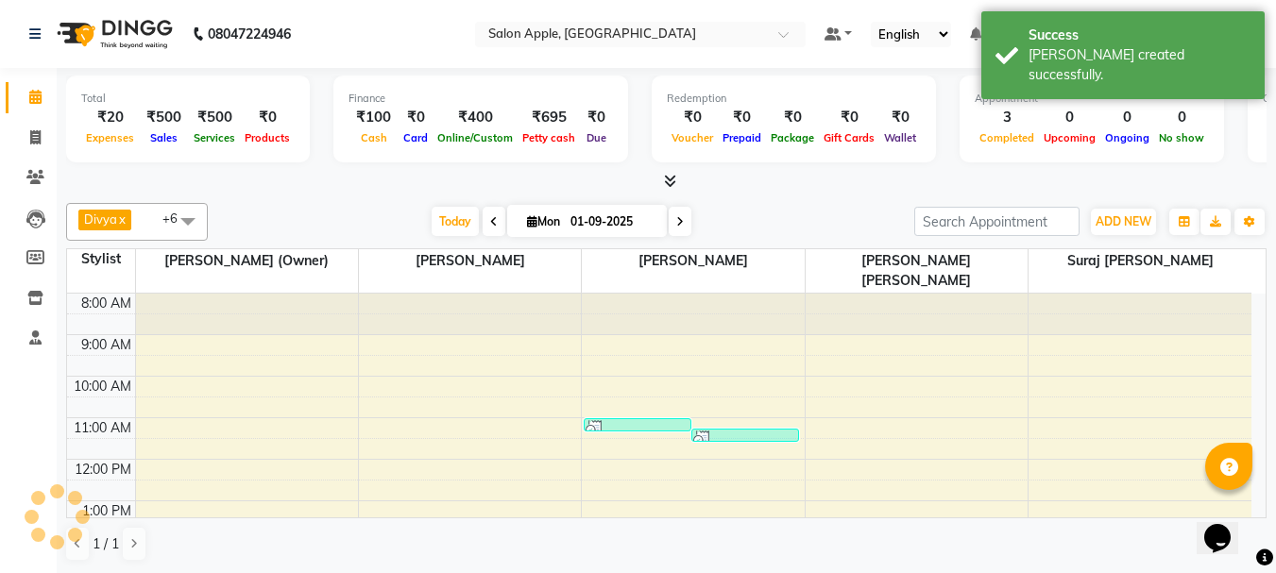
click at [18, 82] on link "Calendar" at bounding box center [28, 97] width 45 height 31
click at [46, 107] on span at bounding box center [35, 98] width 33 height 22
